Goal: Use online tool/utility: Utilize a website feature to perform a specific function

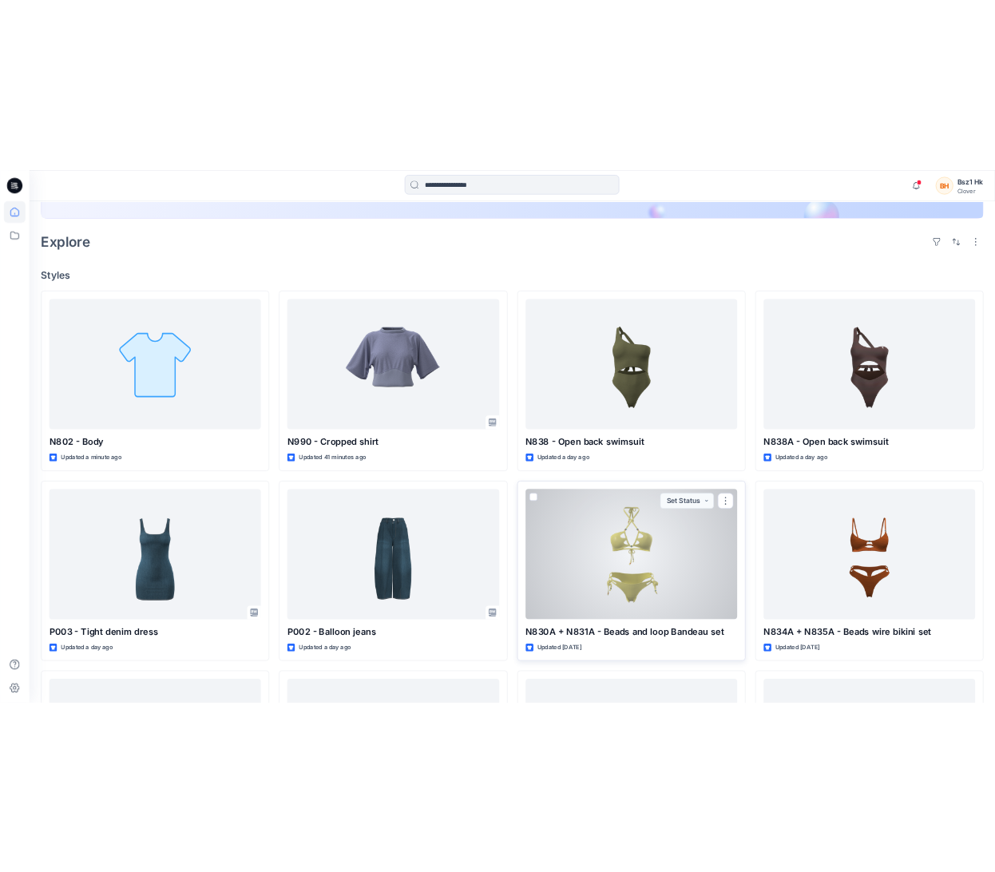
scroll to position [399, 0]
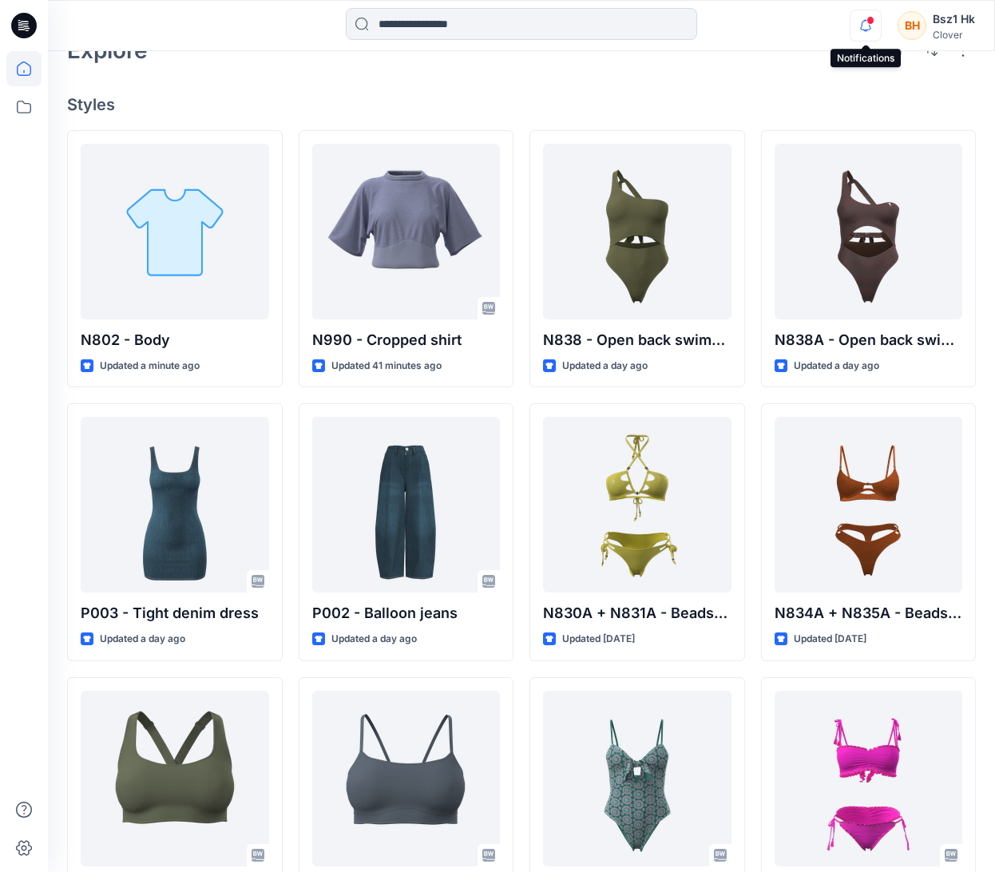
click at [865, 28] on icon "button" at bounding box center [865, 26] width 30 height 32
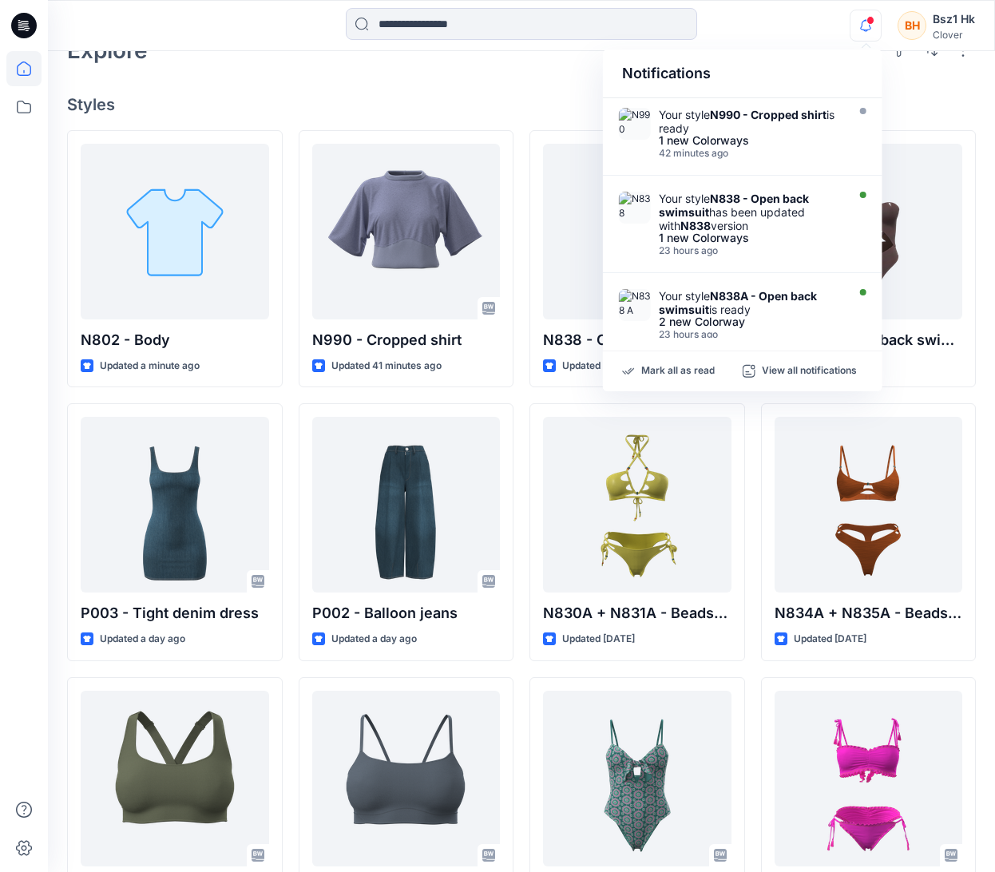
click at [830, 61] on div "Notifications" at bounding box center [742, 74] width 279 height 49
click at [931, 111] on h4 "Styles" at bounding box center [521, 104] width 909 height 19
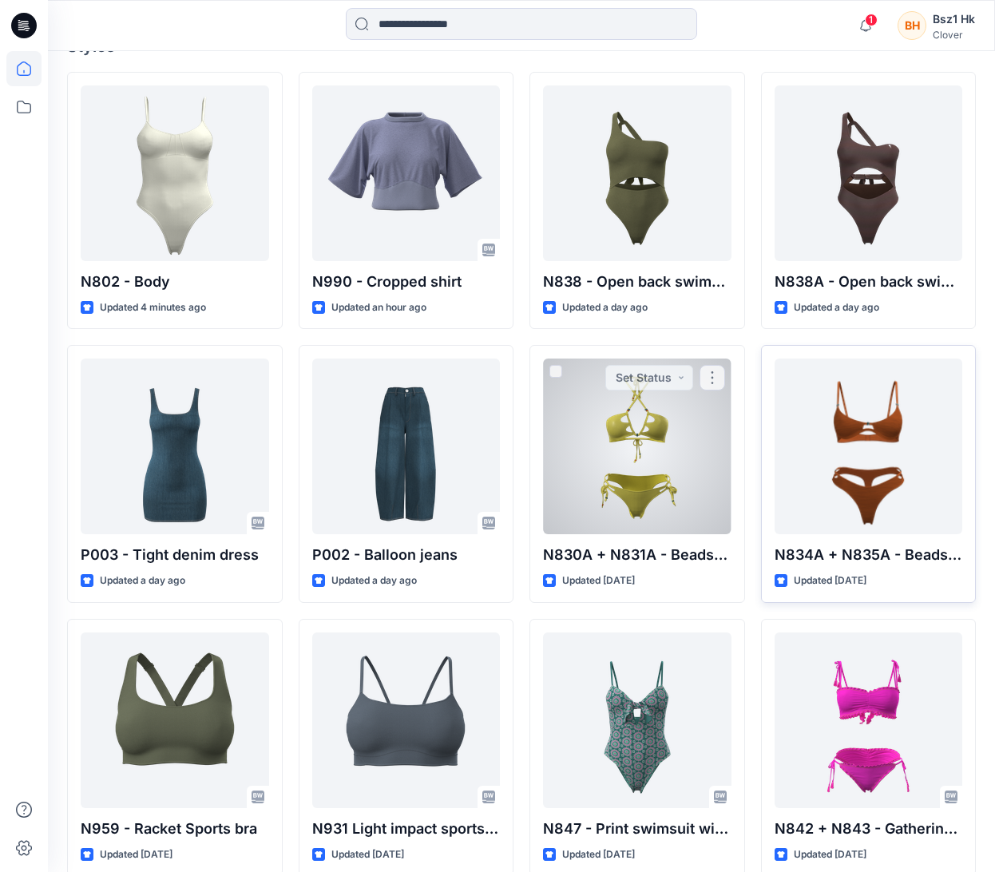
scroll to position [479, 0]
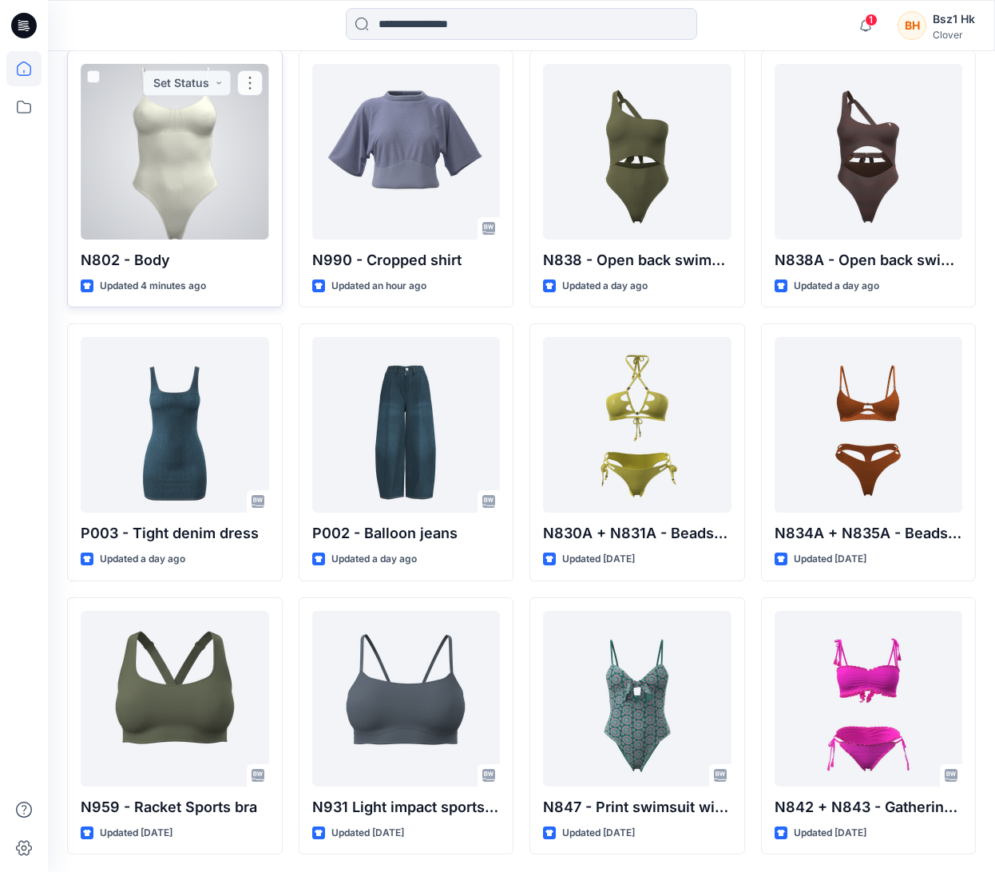
click at [185, 125] on div at bounding box center [175, 152] width 188 height 176
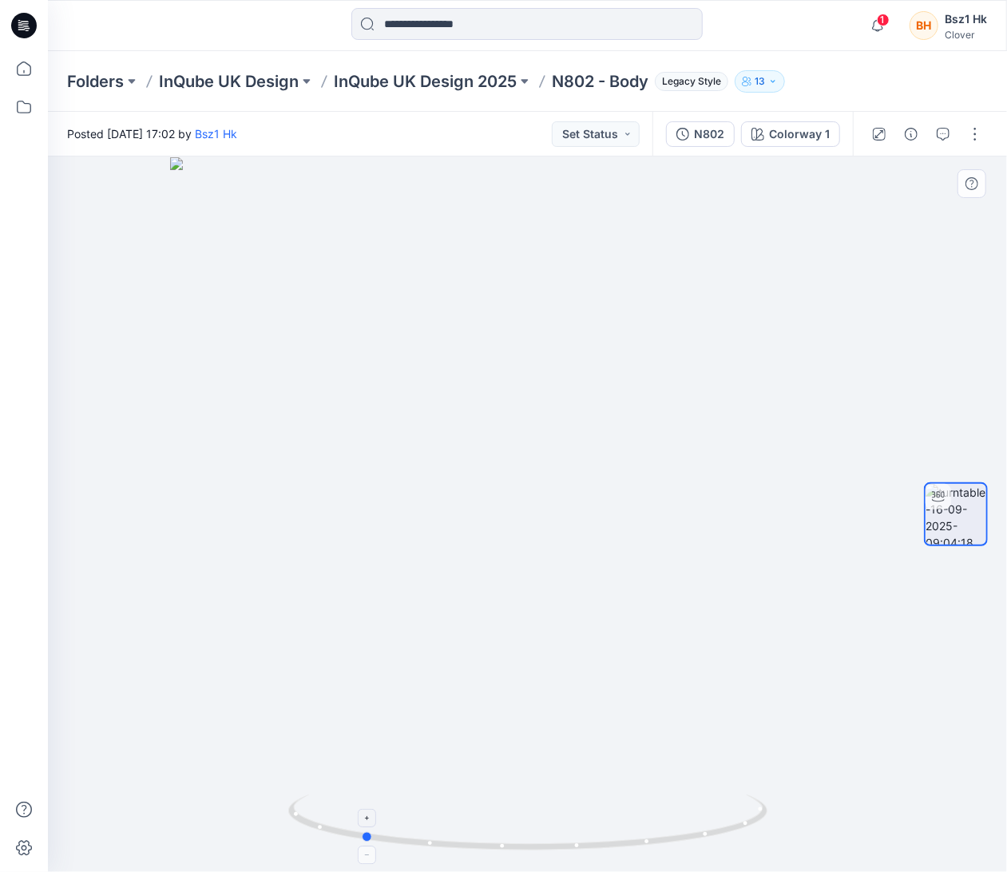
drag, startPoint x: 740, startPoint y: 833, endPoint x: 574, endPoint y: 829, distance: 166.1
click at [574, 829] on icon at bounding box center [529, 824] width 483 height 60
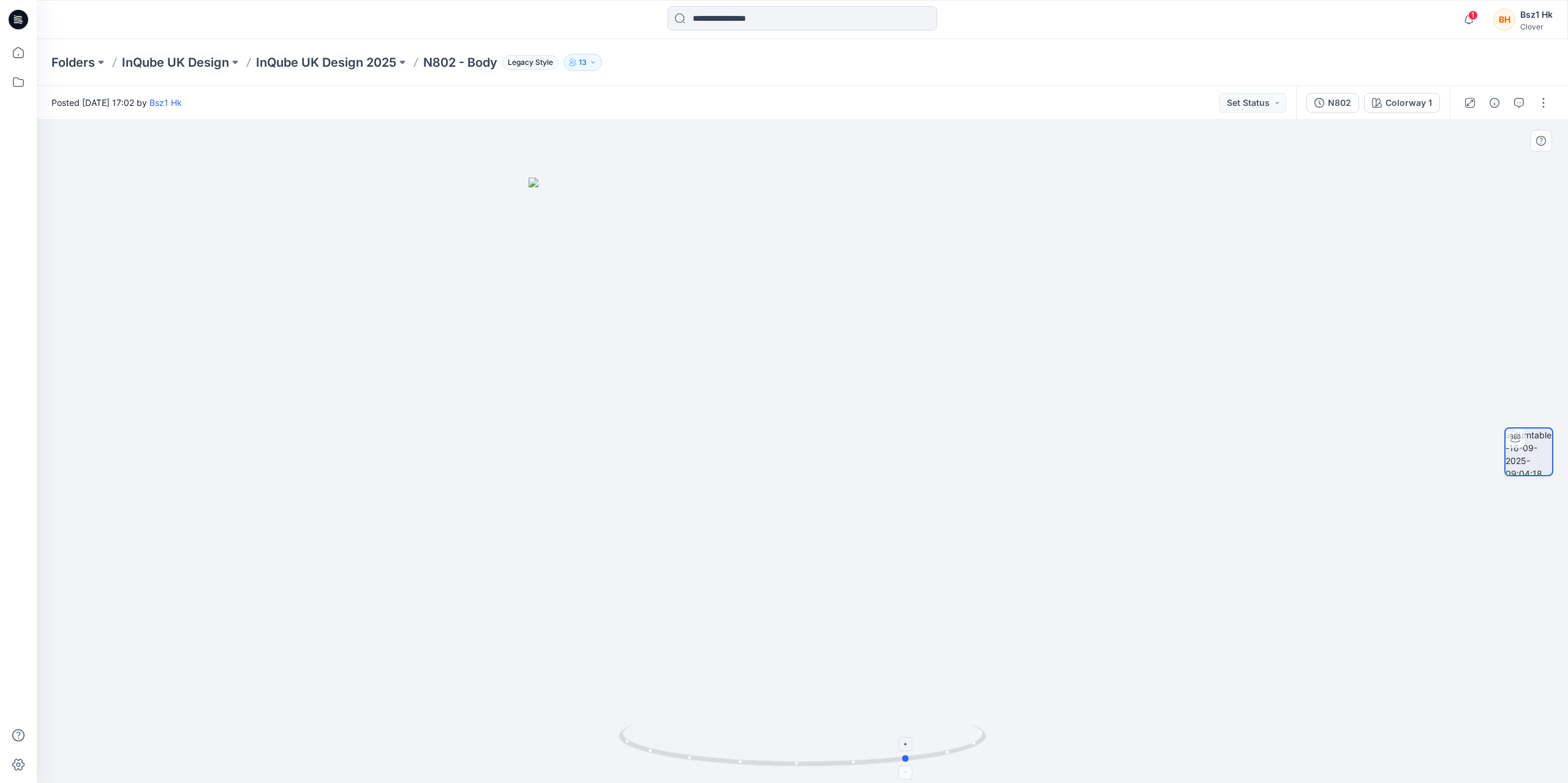
drag, startPoint x: 988, startPoint y: 742, endPoint x: 819, endPoint y: 758, distance: 169.8
click at [772, 668] on icon at bounding box center [803, 747] width 371 height 46
click at [23, 15] on icon at bounding box center [18, 20] width 20 height 20
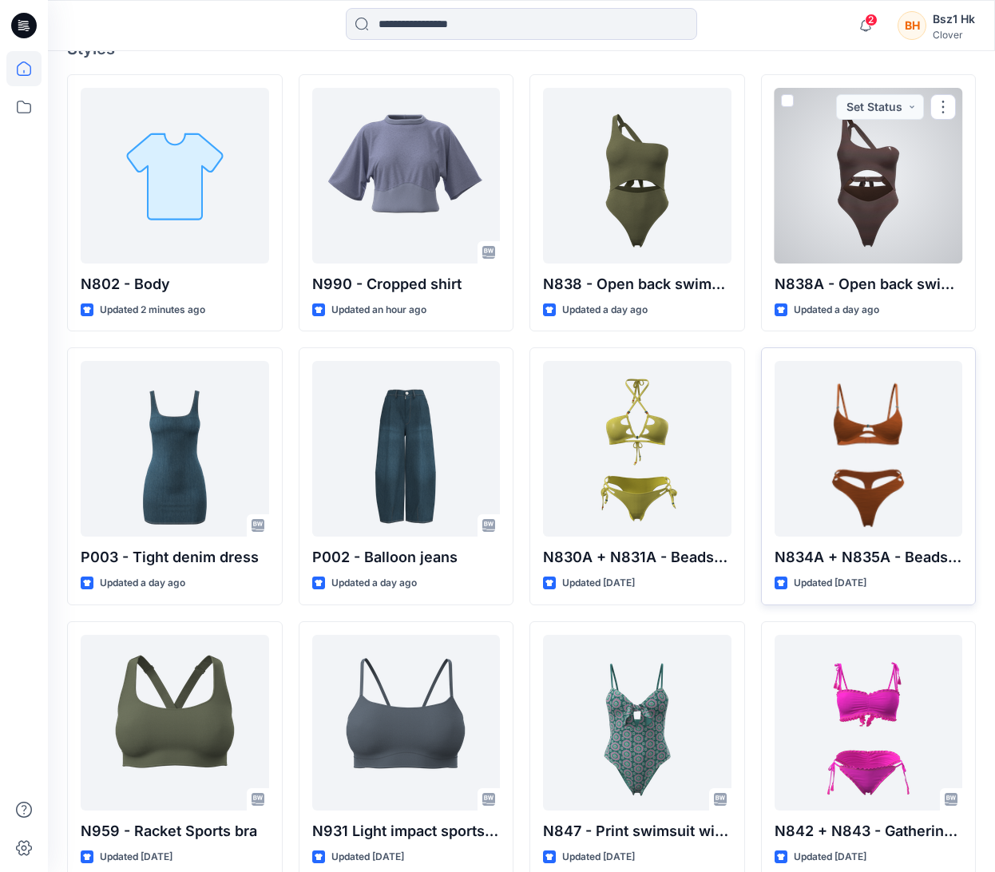
scroll to position [479, 0]
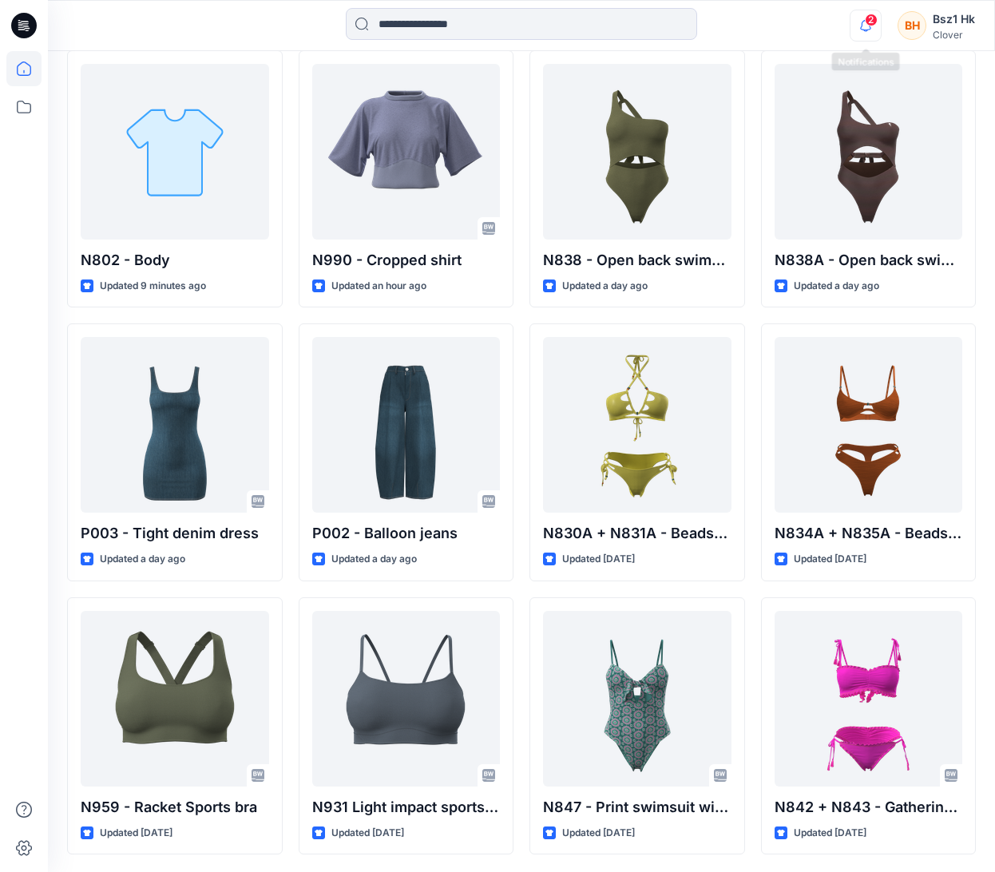
click at [873, 26] on icon "button" at bounding box center [865, 26] width 30 height 32
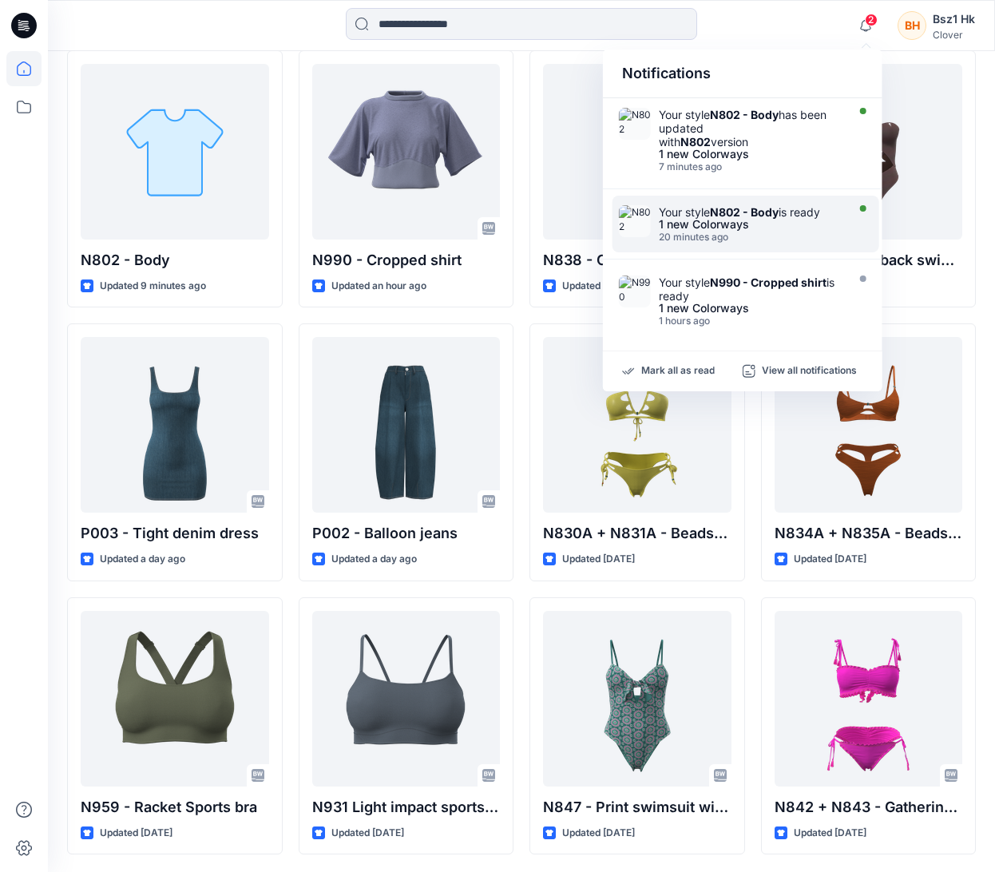
click at [743, 129] on div "Your style N802 - Body has been updated with N802 version" at bounding box center [751, 128] width 184 height 41
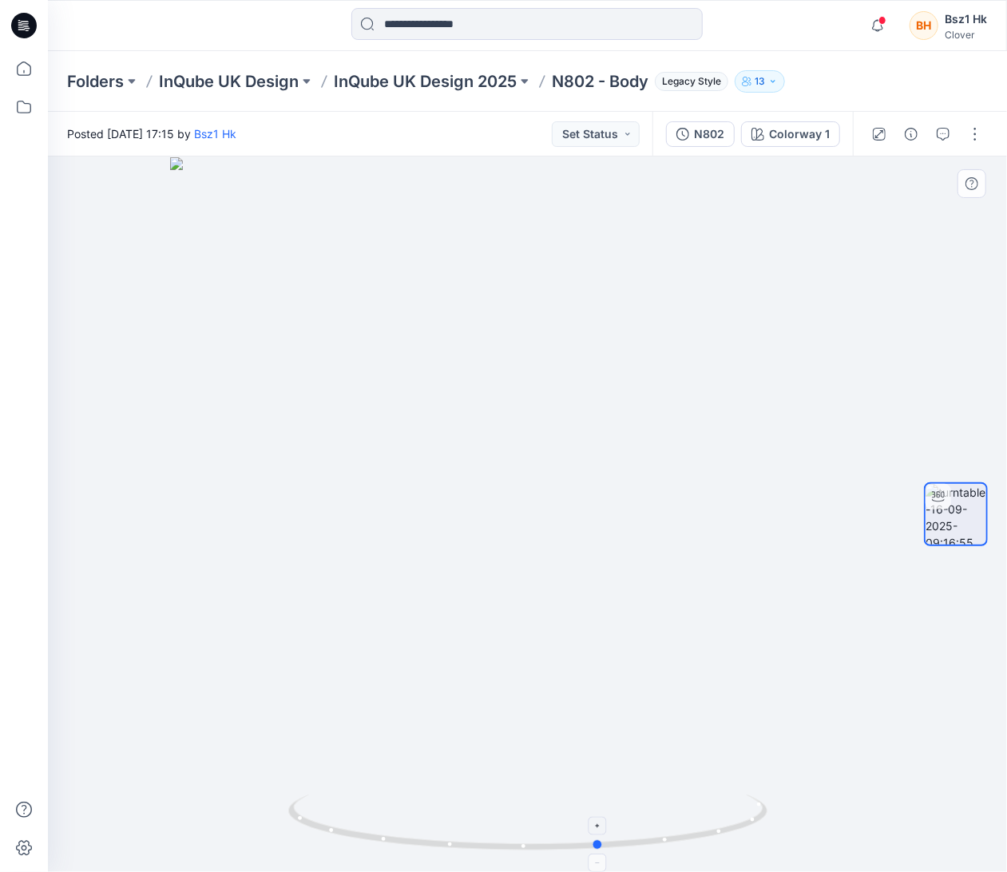
drag, startPoint x: 747, startPoint y: 833, endPoint x: 341, endPoint y: 812, distance: 406.9
click at [341, 812] on icon at bounding box center [529, 824] width 483 height 60
drag, startPoint x: 720, startPoint y: 810, endPoint x: 387, endPoint y: 794, distance: 333.3
click at [387, 794] on icon at bounding box center [529, 824] width 483 height 60
click at [22, 20] on icon at bounding box center [24, 26] width 26 height 26
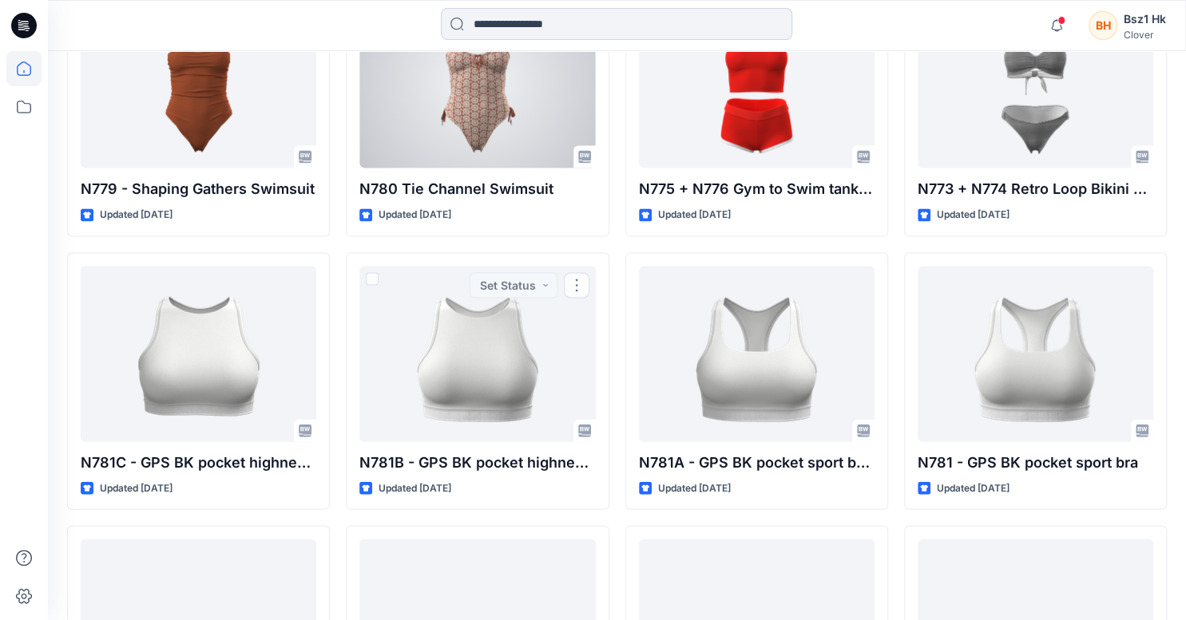
scroll to position [1916, 0]
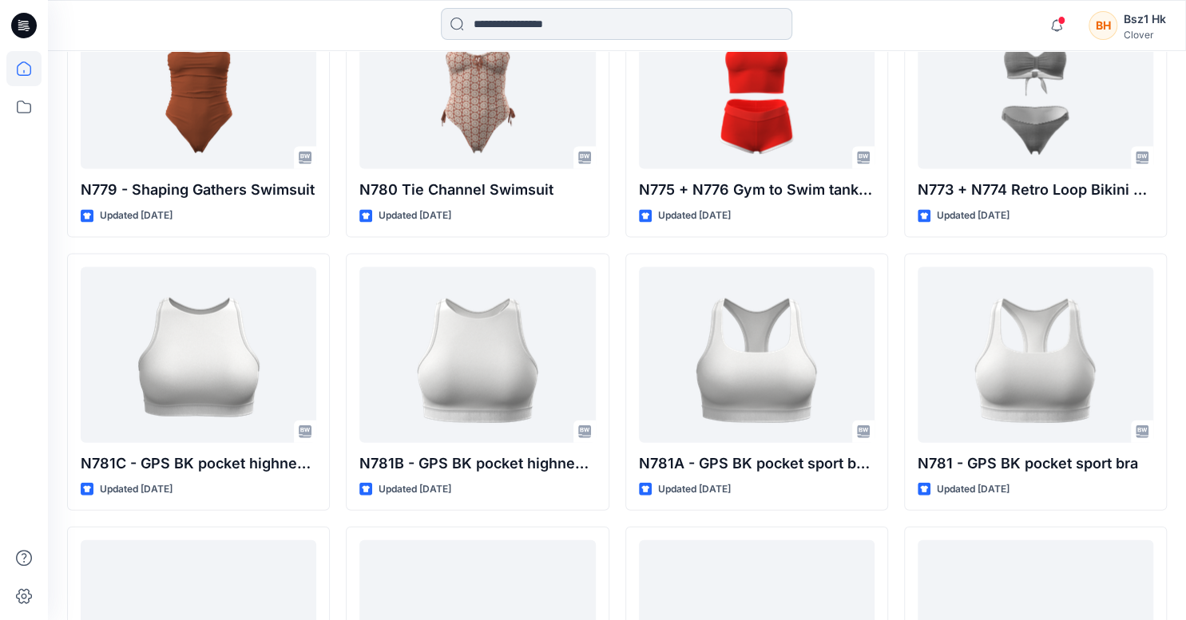
click at [490, 33] on input at bounding box center [616, 24] width 351 height 32
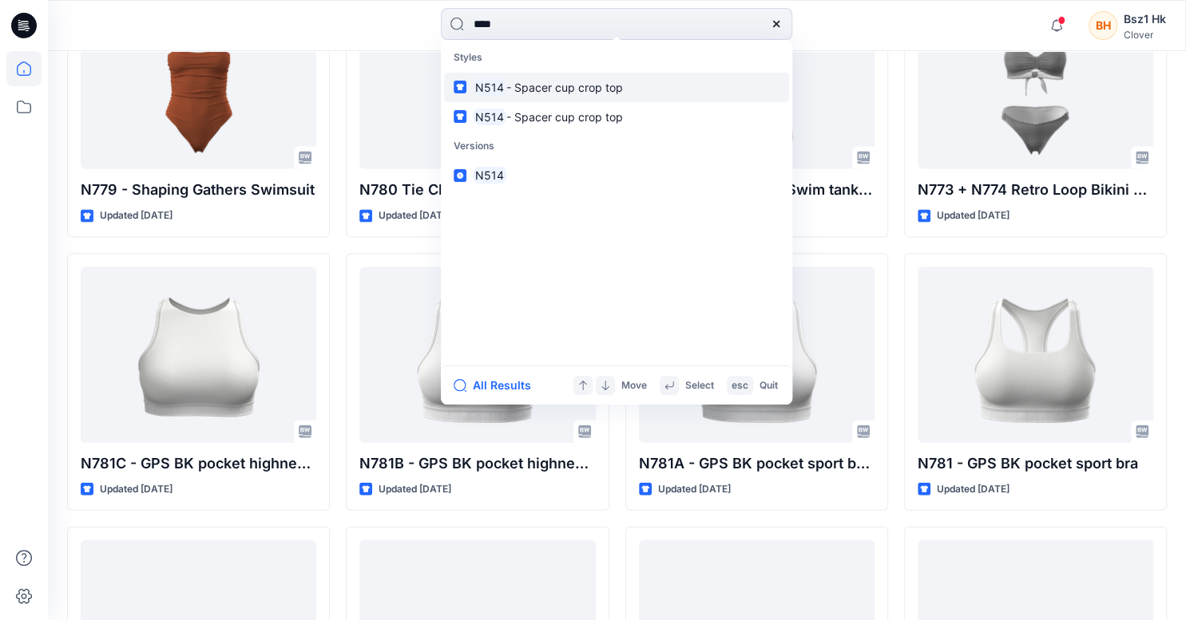
type input "****"
click at [554, 91] on span "- Spacer cup crop top" at bounding box center [564, 88] width 117 height 14
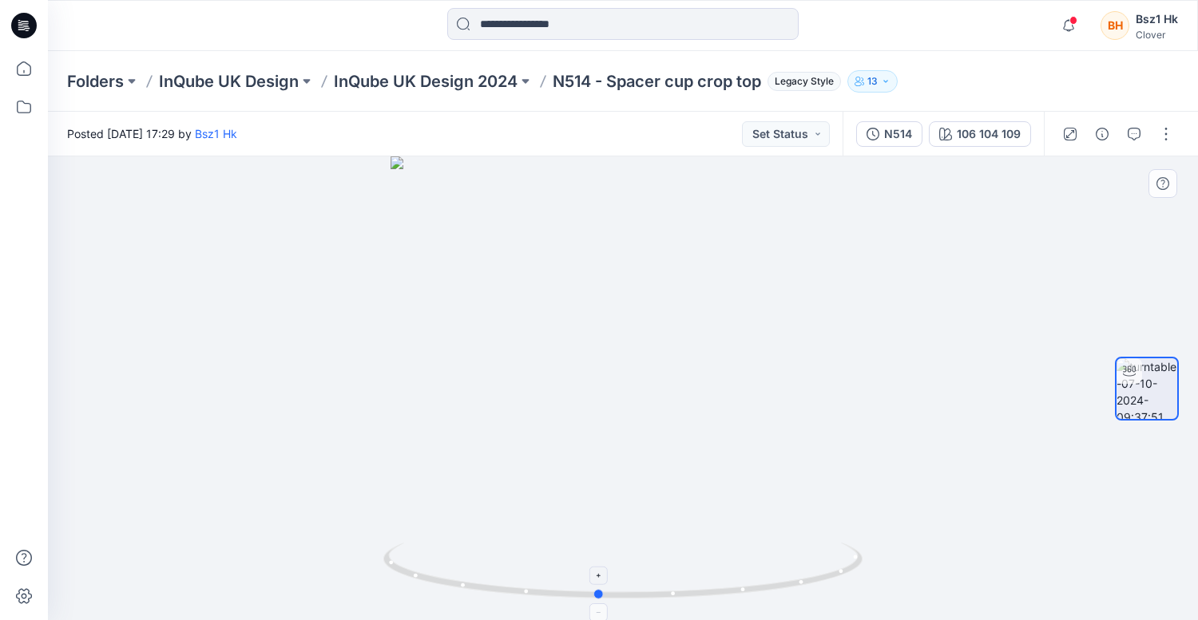
drag, startPoint x: 802, startPoint y: 588, endPoint x: 777, endPoint y: 589, distance: 24.8
click at [777, 589] on icon at bounding box center [624, 573] width 483 height 60
drag, startPoint x: 826, startPoint y: 577, endPoint x: 719, endPoint y: 575, distance: 107.0
click at [719, 575] on icon at bounding box center [624, 573] width 483 height 60
